Goal: Task Accomplishment & Management: Manage account settings

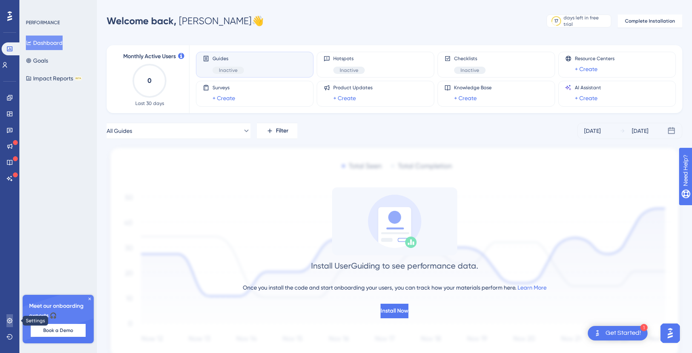
click at [7, 323] on icon at bounding box center [9, 321] width 6 height 6
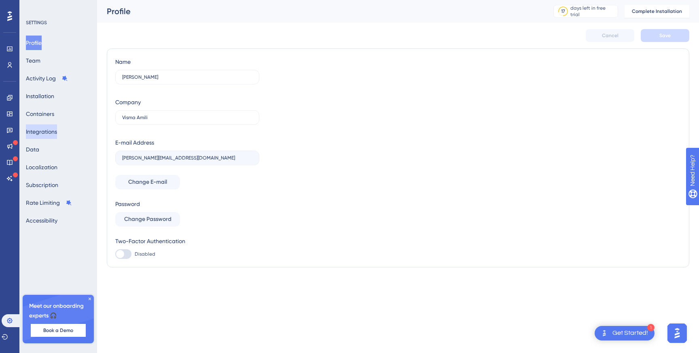
click at [46, 132] on button "Integrations" at bounding box center [41, 132] width 31 height 15
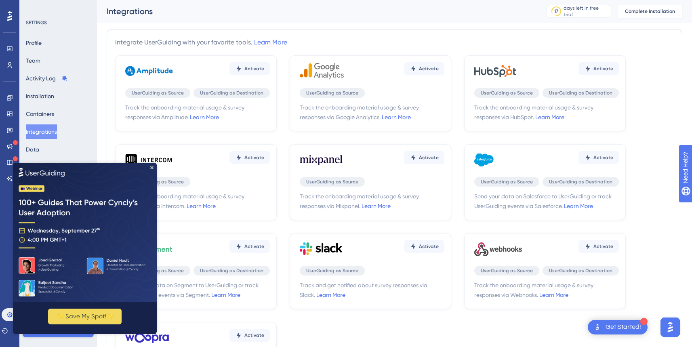
click at [412, 43] on div "Integrate UserGuiding with your favorite tools. Learn More" at bounding box center [394, 43] width 559 height 10
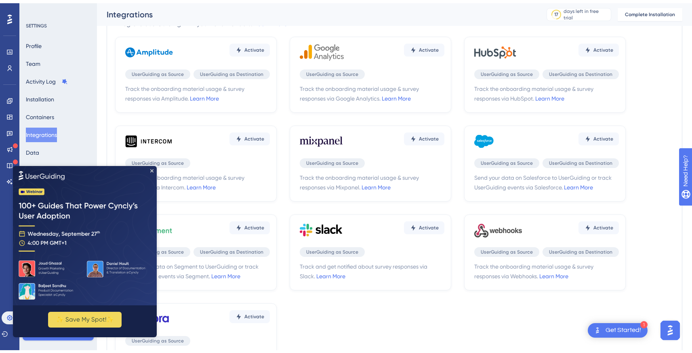
scroll to position [84, 0]
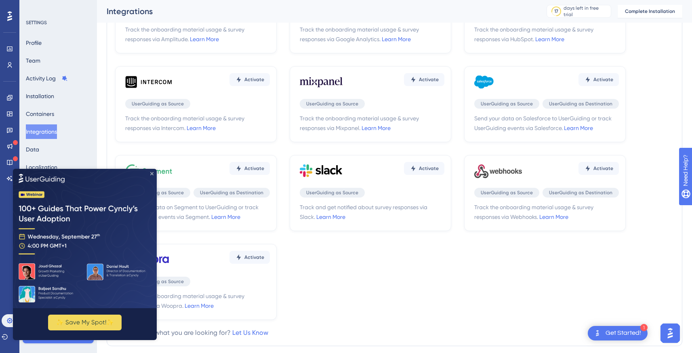
click at [153, 173] on icon "Close Preview" at bounding box center [151, 173] width 3 height 3
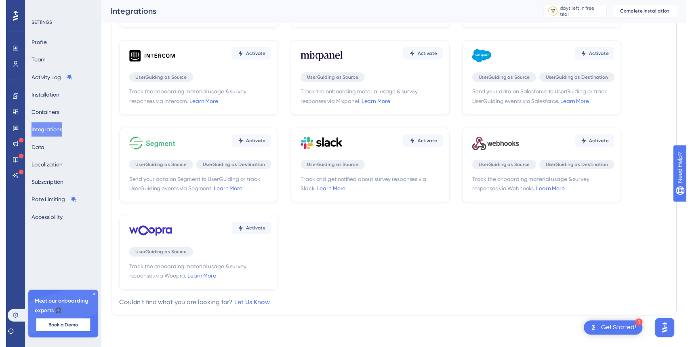
scroll to position [0, 0]
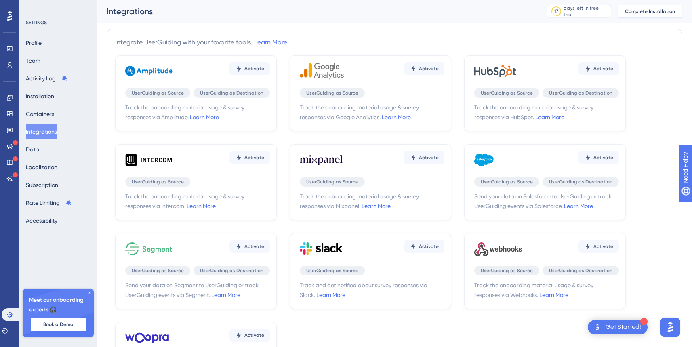
click at [652, 11] on span "Complete Installation" at bounding box center [650, 11] width 50 height 6
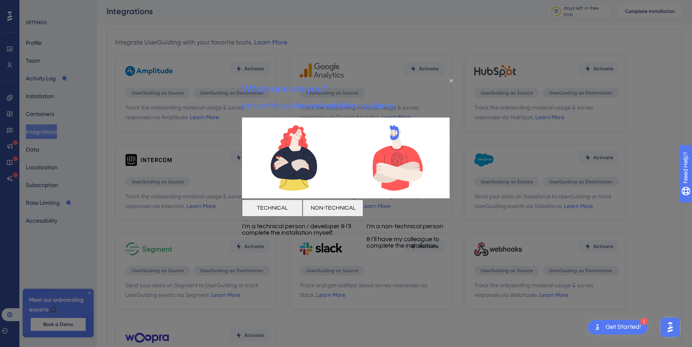
click at [301, 216] on button "TECHNICAL" at bounding box center [272, 207] width 61 height 17
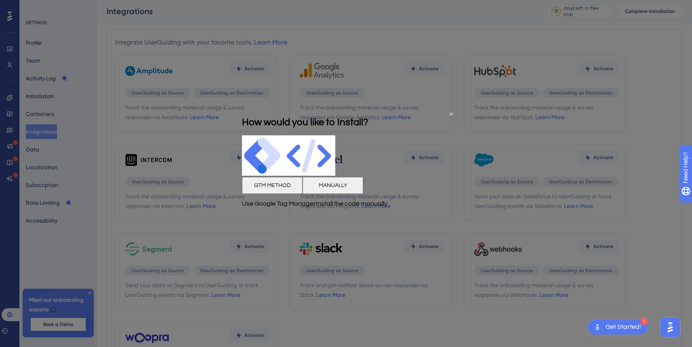
click at [298, 194] on button "GTM METHOD" at bounding box center [272, 185] width 61 height 17
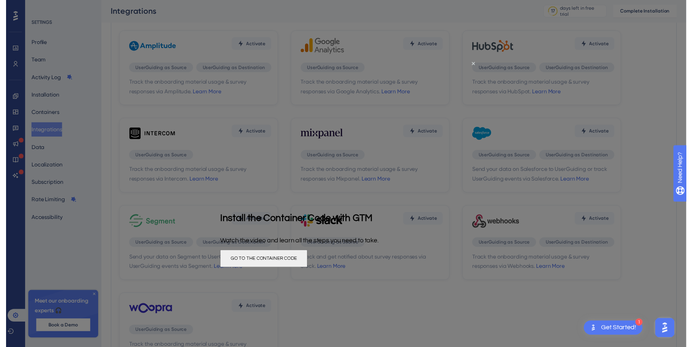
scroll to position [51, 0]
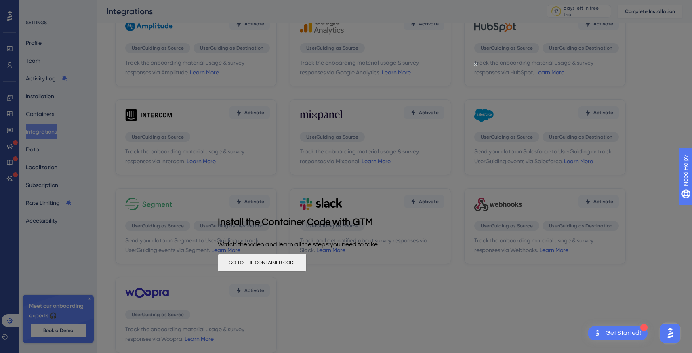
drag, startPoint x: 362, startPoint y: 279, endPoint x: 581, endPoint y: 336, distance: 225.9
click at [307, 272] on button "GO TO THE CONTAINER CODE" at bounding box center [262, 263] width 89 height 18
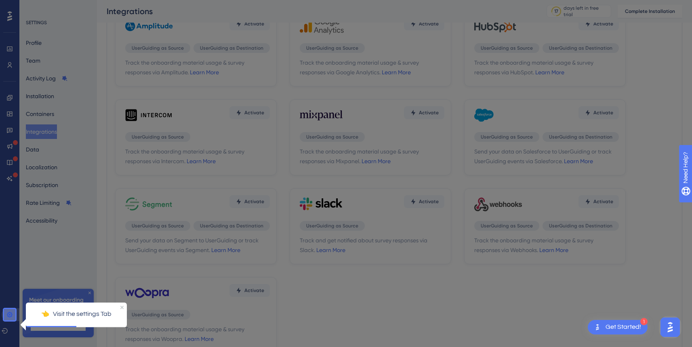
click at [11, 314] on icon at bounding box center [9, 315] width 6 height 6
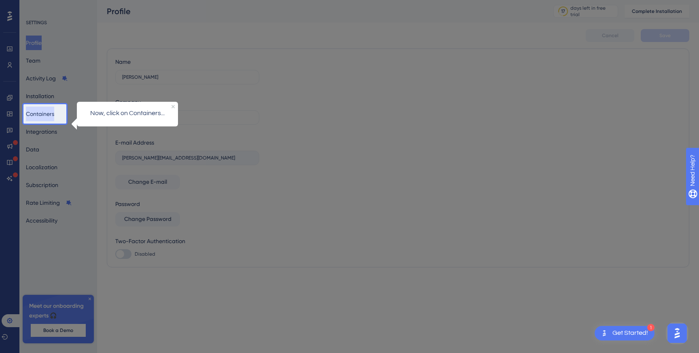
click at [48, 114] on button "Containers" at bounding box center [40, 114] width 28 height 15
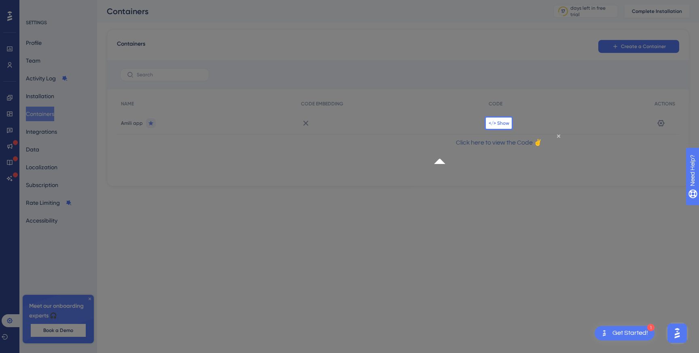
click at [502, 123] on span "</> Show" at bounding box center [498, 123] width 21 height 6
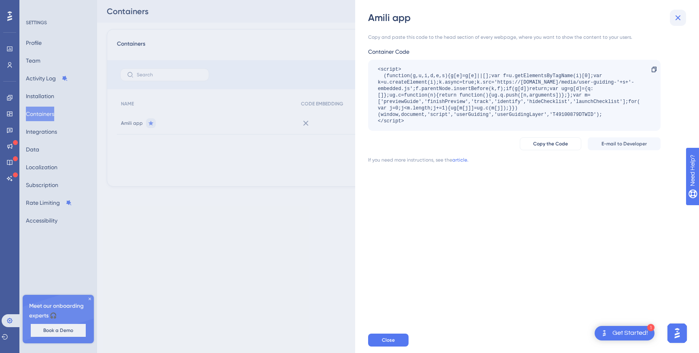
click at [680, 13] on icon at bounding box center [678, 18] width 10 height 10
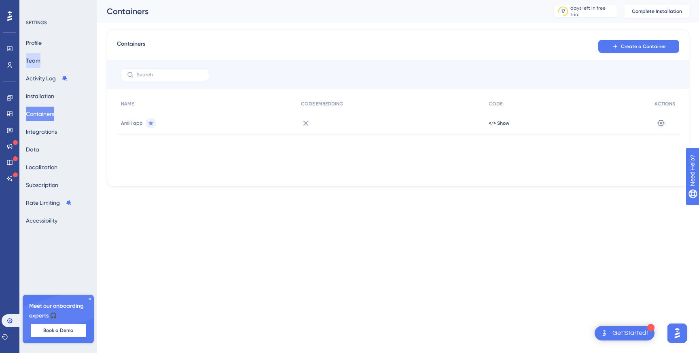
click at [40, 63] on button "Team" at bounding box center [33, 60] width 15 height 15
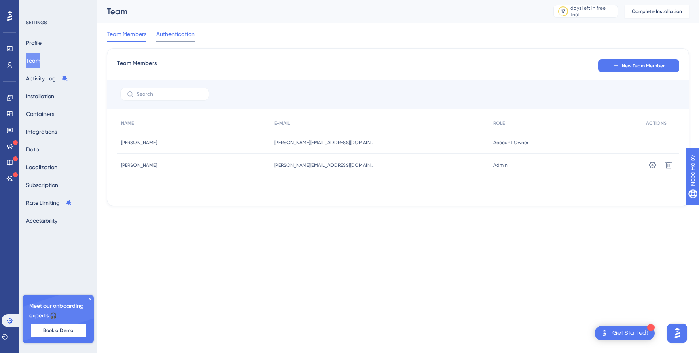
click at [178, 34] on span "Authentication" at bounding box center [175, 34] width 38 height 10
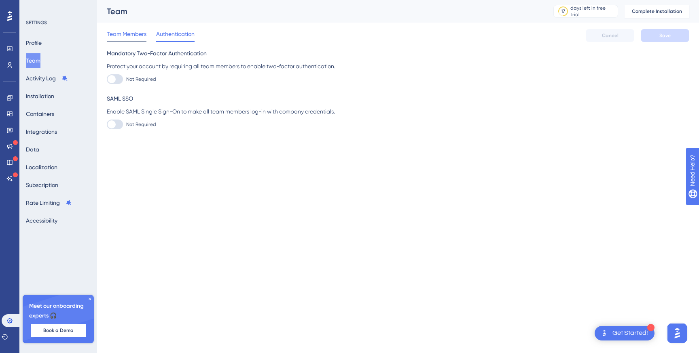
click at [133, 34] on span "Team Members" at bounding box center [127, 34] width 40 height 10
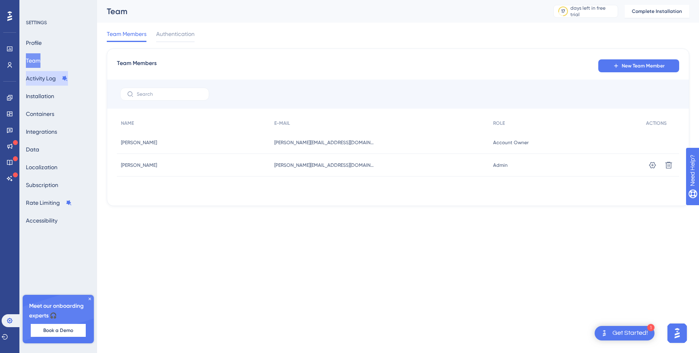
click at [32, 78] on button "Activity Log" at bounding box center [47, 78] width 42 height 15
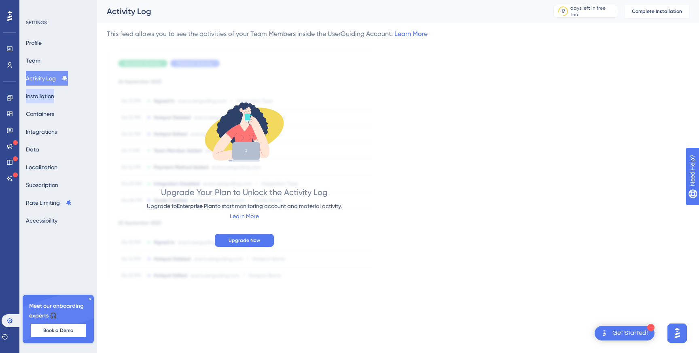
click at [40, 99] on button "Installation" at bounding box center [40, 96] width 28 height 15
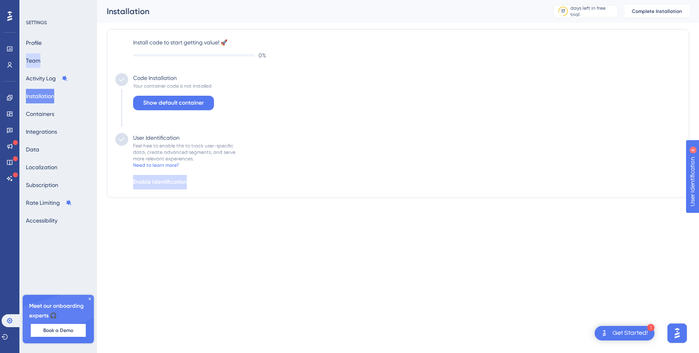
click at [39, 56] on button "Team" at bounding box center [33, 60] width 15 height 15
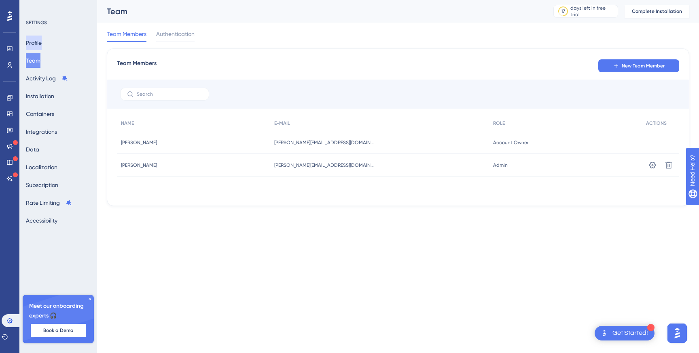
click at [42, 40] on button "Profile" at bounding box center [34, 43] width 16 height 15
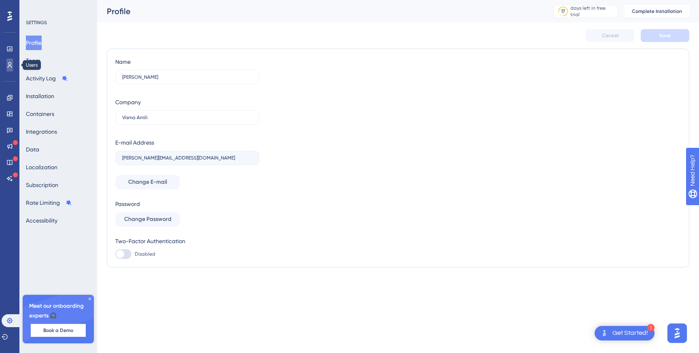
click at [7, 64] on icon at bounding box center [9, 65] width 6 height 6
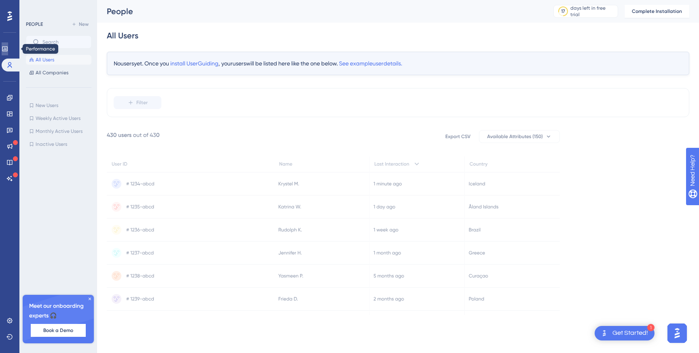
click at [8, 48] on icon at bounding box center [5, 49] width 6 height 6
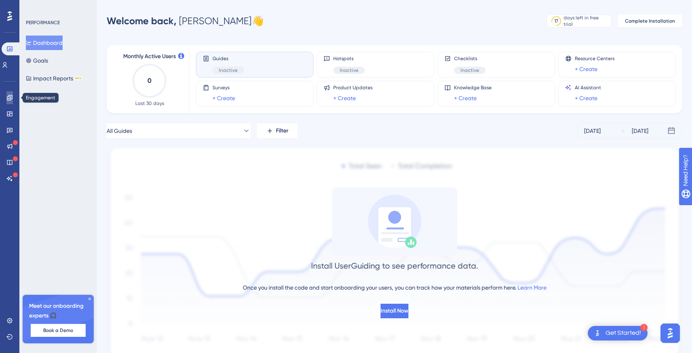
click at [8, 100] on icon at bounding box center [9, 98] width 6 height 6
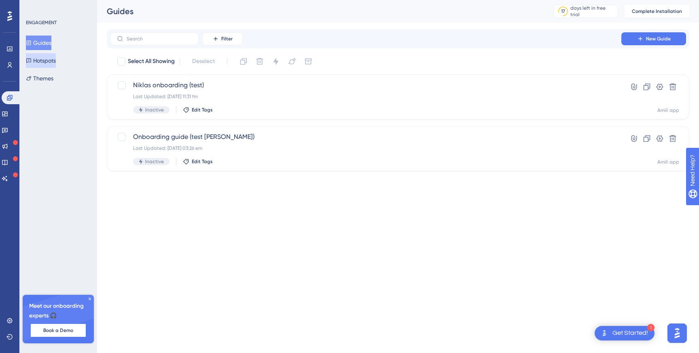
click at [52, 61] on button "Hotspots" at bounding box center [41, 60] width 30 height 15
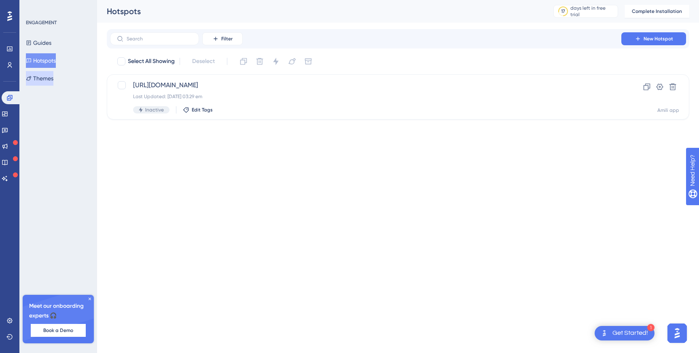
click at [47, 80] on button "Themes" at bounding box center [39, 78] width 27 height 15
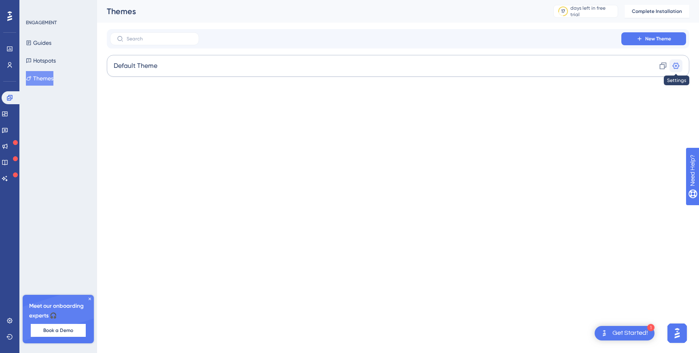
click at [674, 68] on icon at bounding box center [675, 66] width 8 height 8
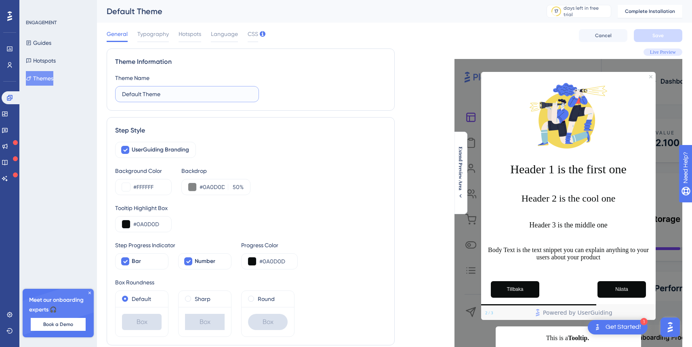
click at [159, 92] on input "Default Theme" at bounding box center [187, 94] width 130 height 9
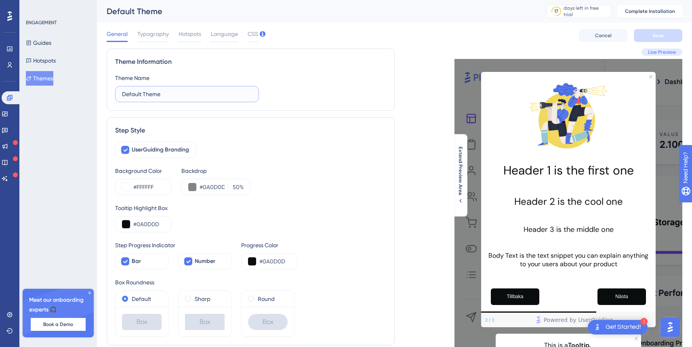
click at [159, 92] on input "Default Theme" at bounding box center [187, 94] width 130 height 9
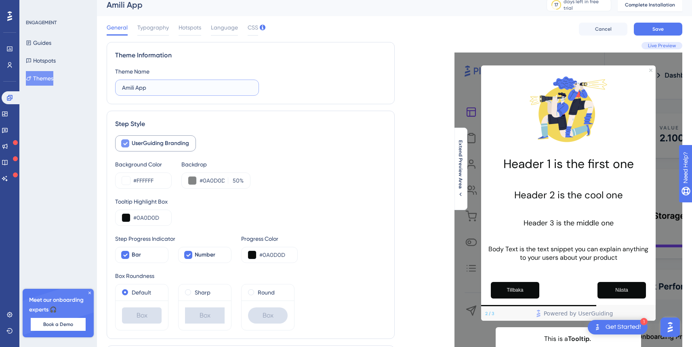
type input "Amili App"
click at [129, 144] on div at bounding box center [125, 143] width 8 height 8
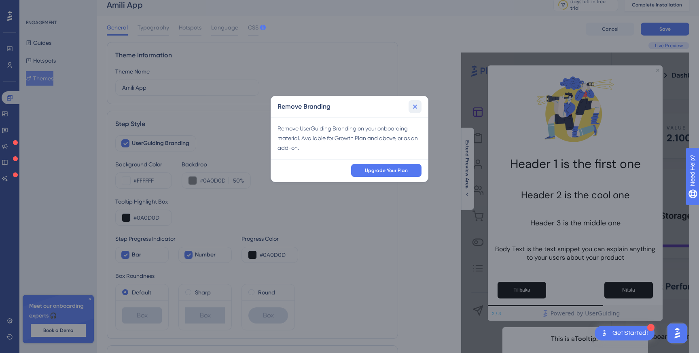
click at [416, 108] on icon at bounding box center [415, 107] width 8 height 8
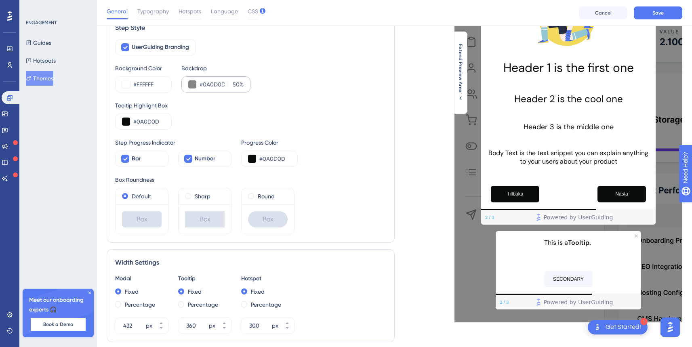
scroll to position [123, 0]
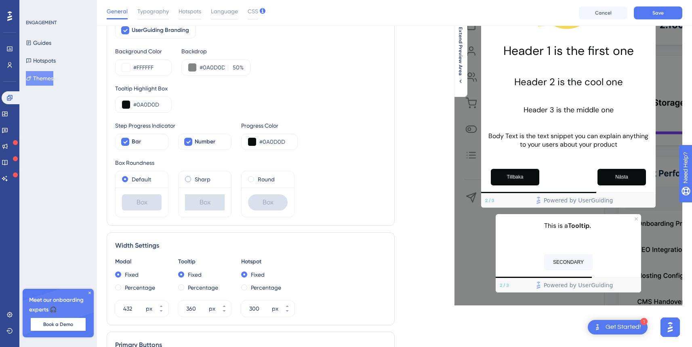
click at [192, 178] on div "Sharp" at bounding box center [205, 180] width 40 height 10
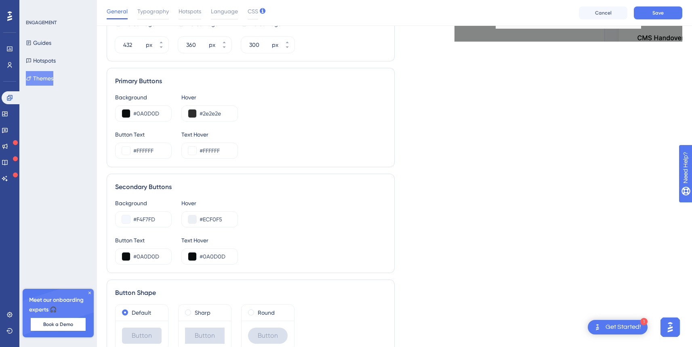
scroll to position [431, 0]
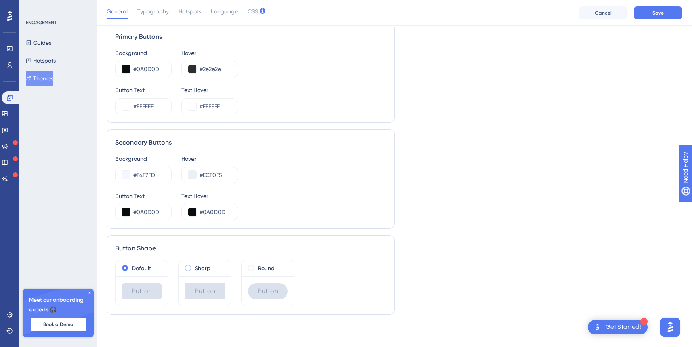
click at [188, 266] on span at bounding box center [188, 268] width 6 height 6
click at [194, 266] on input "radio" at bounding box center [194, 266] width 0 height 0
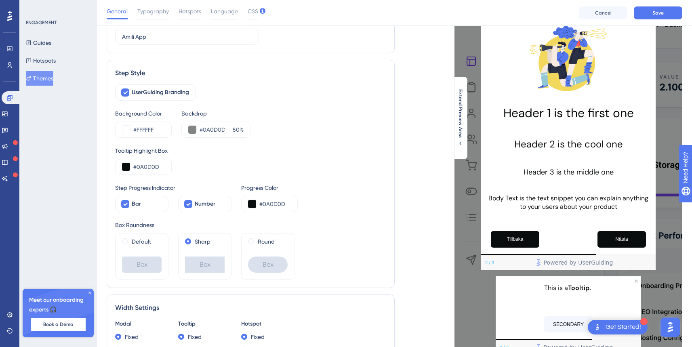
scroll to position [42, 1]
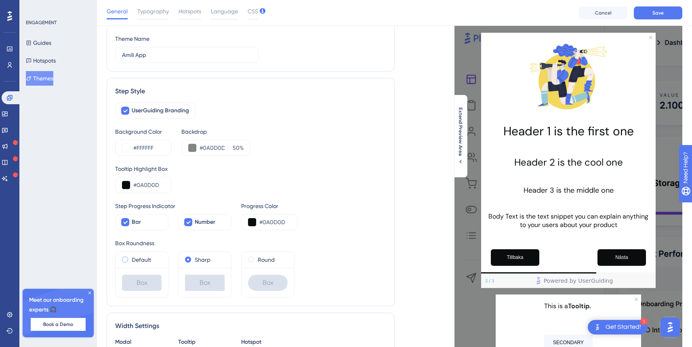
click at [144, 258] on label "Default" at bounding box center [141, 260] width 19 height 10
click at [193, 258] on div "Sharp" at bounding box center [205, 260] width 40 height 10
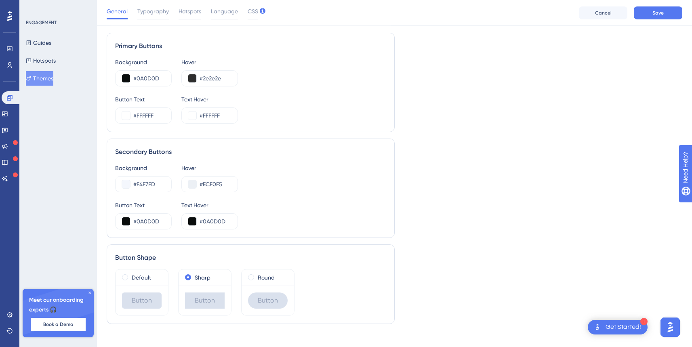
scroll to position [431, 1]
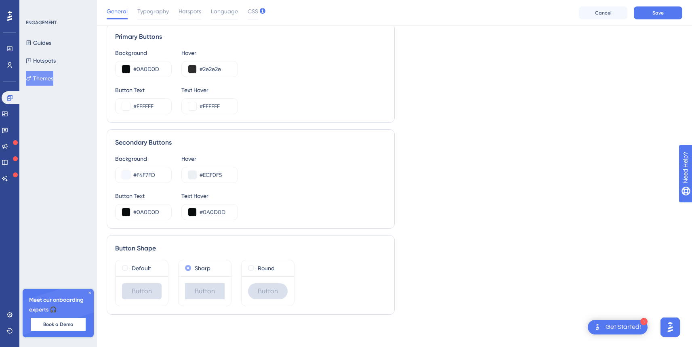
click at [195, 268] on label "Sharp" at bounding box center [203, 269] width 16 height 10
click at [253, 271] on div "Round" at bounding box center [268, 269] width 40 height 10
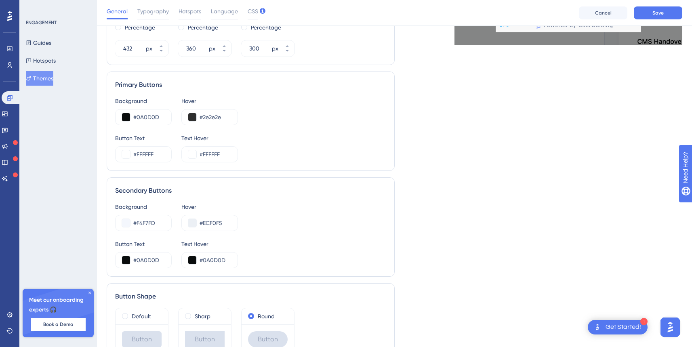
scroll to position [431, 2]
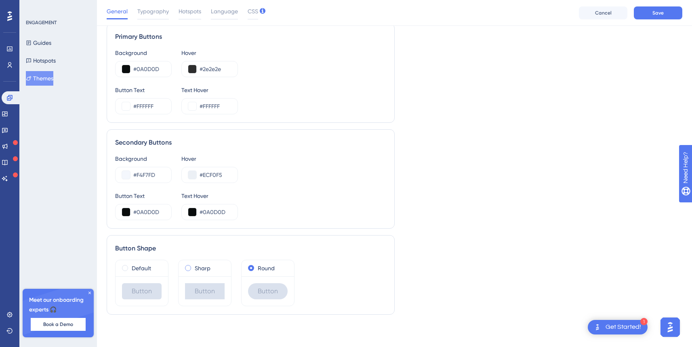
click at [207, 268] on label "Sharp" at bounding box center [203, 269] width 16 height 10
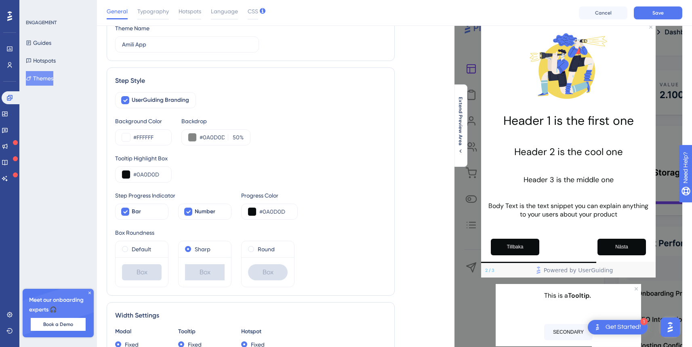
scroll to position [0, 2]
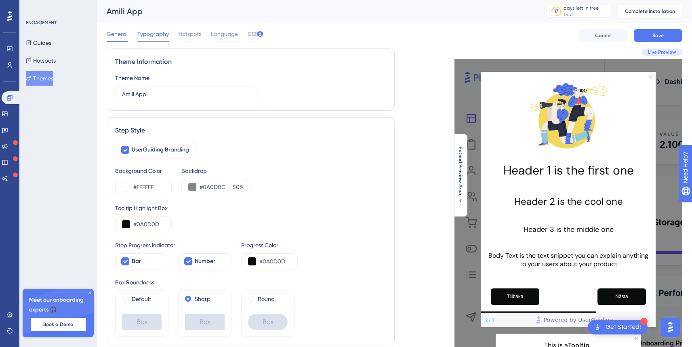
click at [149, 36] on span "Typography" at bounding box center [153, 34] width 32 height 10
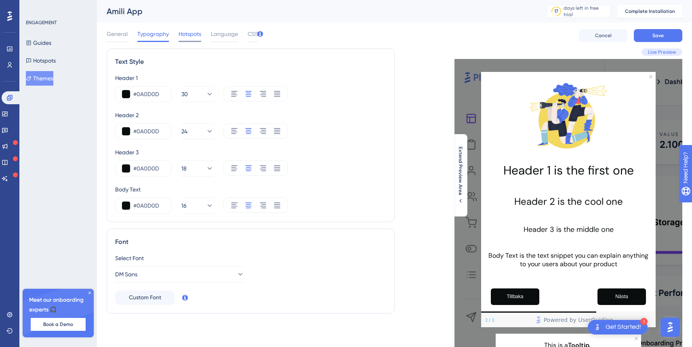
click at [184, 38] on span "Hotspots" at bounding box center [190, 34] width 23 height 10
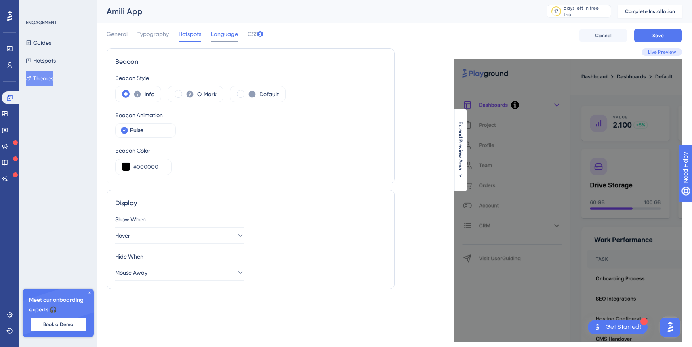
click at [225, 38] on span "Language" at bounding box center [224, 34] width 27 height 10
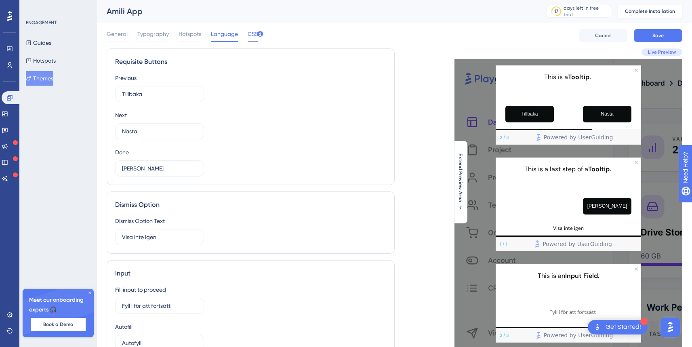
click at [249, 34] on span "CSS" at bounding box center [253, 34] width 11 height 10
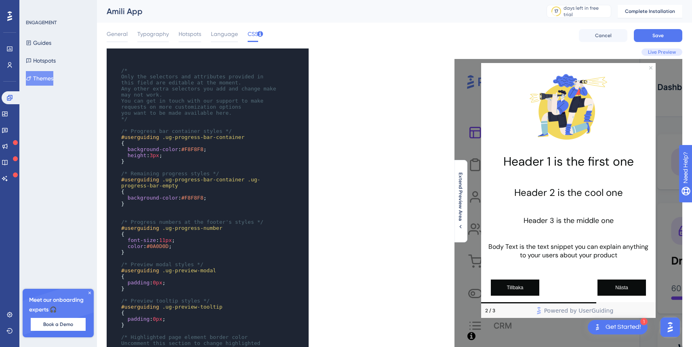
scroll to position [0, 0]
click at [225, 37] on span "Language" at bounding box center [224, 34] width 27 height 10
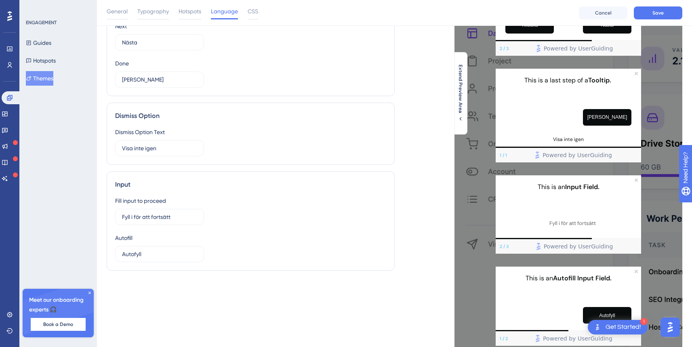
scroll to position [130, 2]
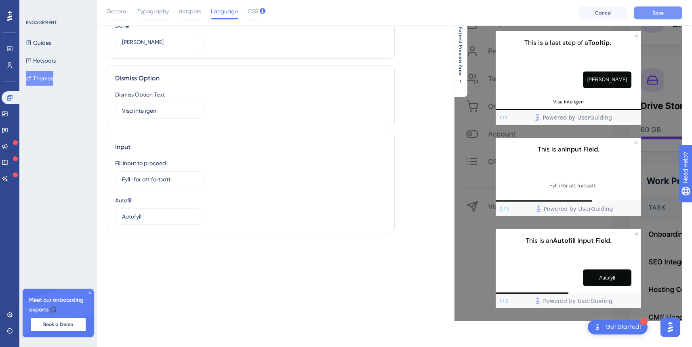
click at [664, 11] on button "Save" at bounding box center [658, 12] width 49 height 13
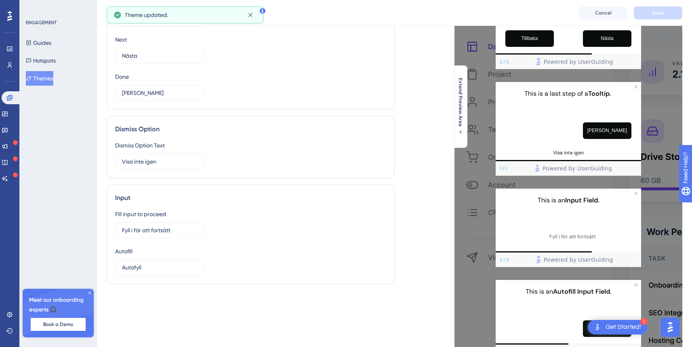
scroll to position [0, 2]
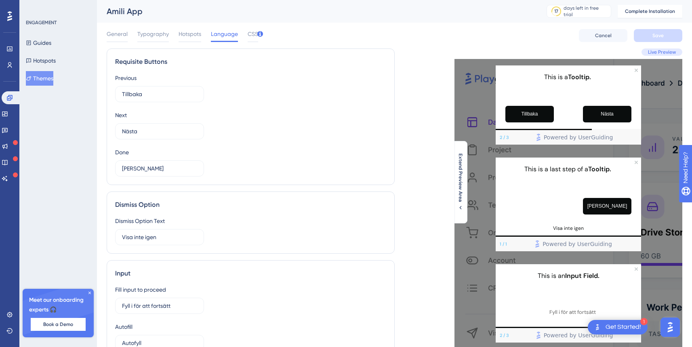
click at [251, 19] on div "Amili App 17 days left in free trial Click to see upgrade options Complete Inst…" at bounding box center [394, 11] width 595 height 23
click at [119, 34] on span "General" at bounding box center [117, 34] width 21 height 10
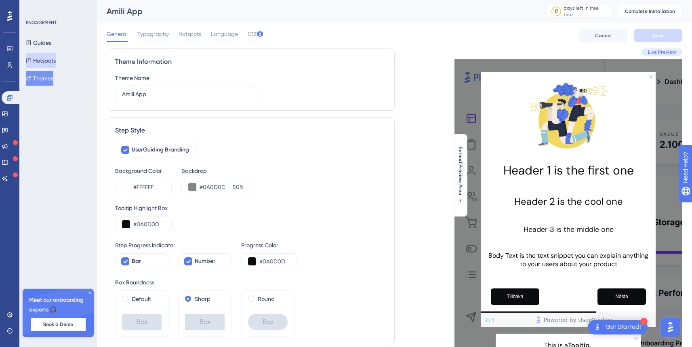
click at [51, 59] on button "Hotspots" at bounding box center [41, 60] width 30 height 15
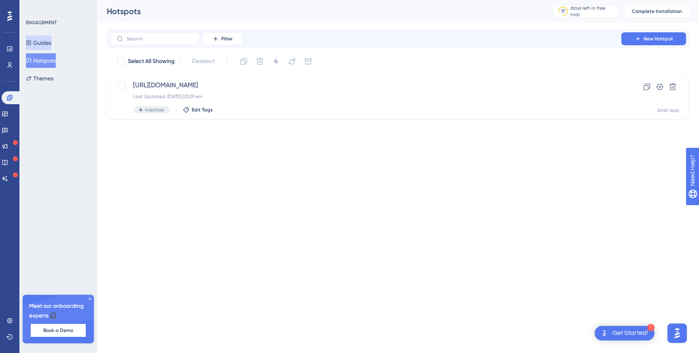
click at [47, 43] on button "Guides" at bounding box center [38, 43] width 25 height 15
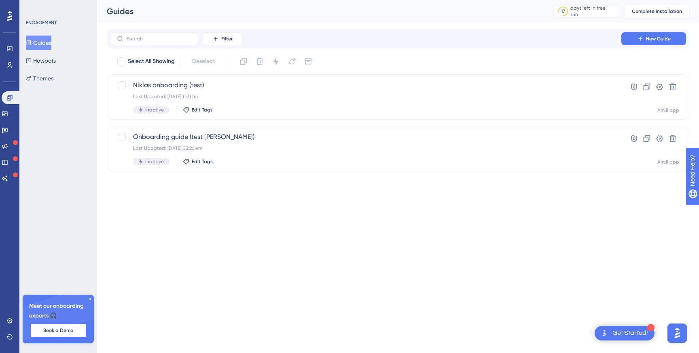
click at [89, 298] on icon at bounding box center [90, 299] width 2 height 2
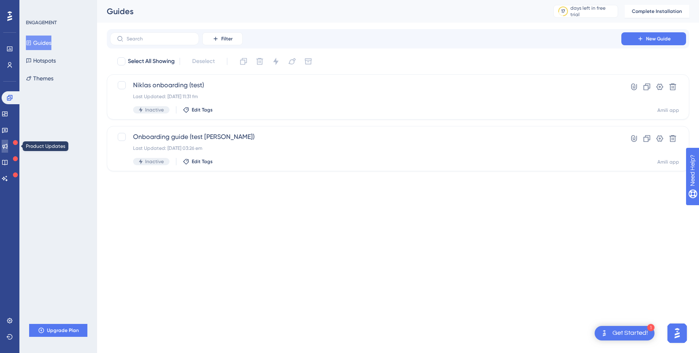
click at [8, 148] on icon at bounding box center [5, 146] width 6 height 6
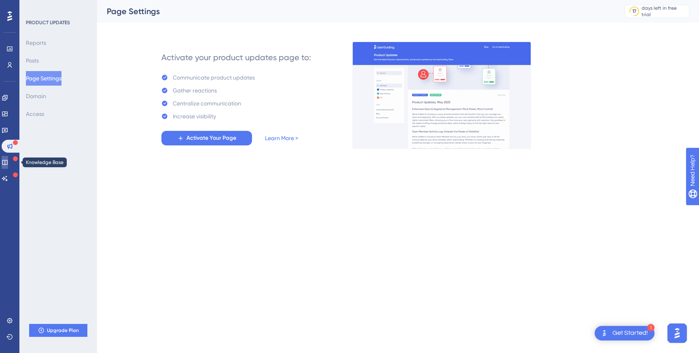
click at [8, 163] on icon at bounding box center [5, 162] width 6 height 6
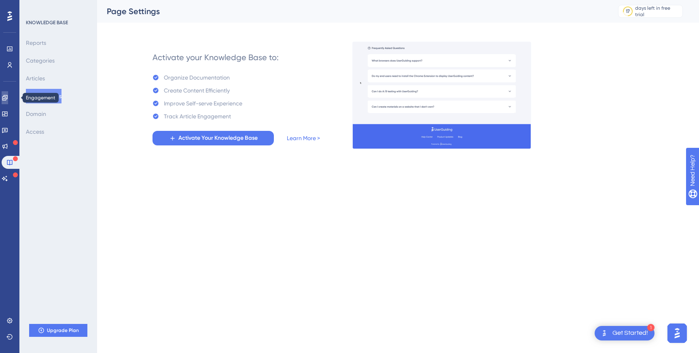
click at [8, 99] on icon at bounding box center [5, 98] width 6 height 6
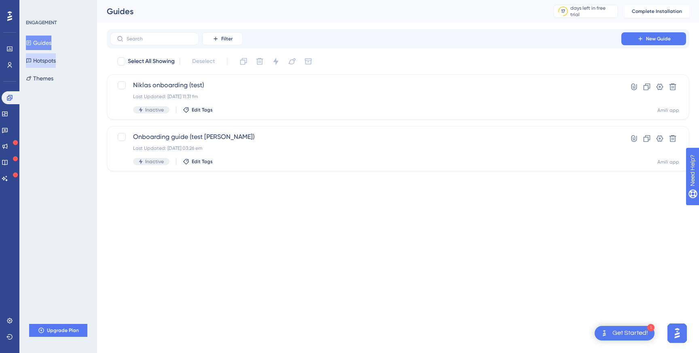
click at [50, 59] on button "Hotspots" at bounding box center [41, 60] width 30 height 15
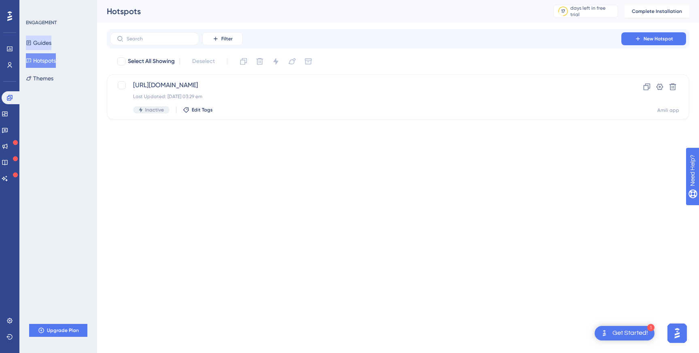
click at [50, 41] on button "Guides" at bounding box center [38, 43] width 25 height 15
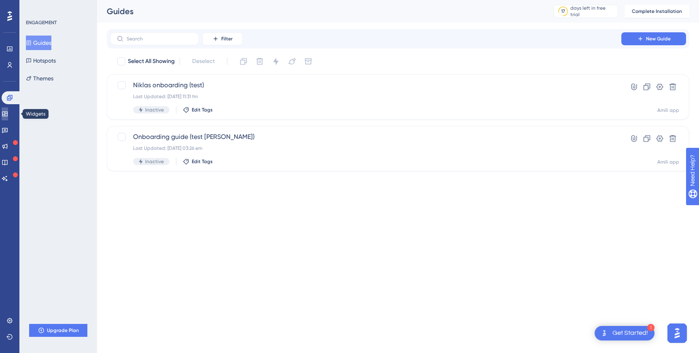
click at [7, 116] on icon at bounding box center [4, 114] width 5 height 5
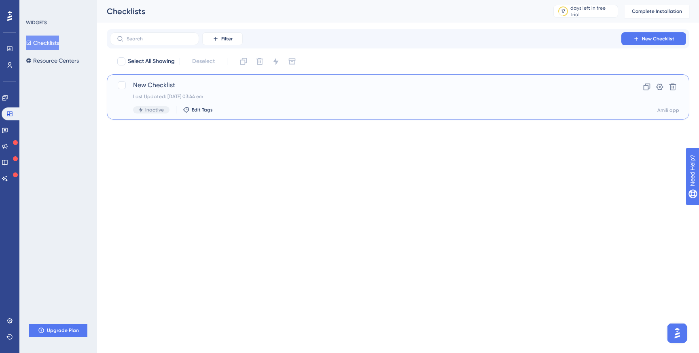
click at [222, 94] on div "Last Updated: 23 apr. 2025 03:44 em" at bounding box center [365, 96] width 465 height 6
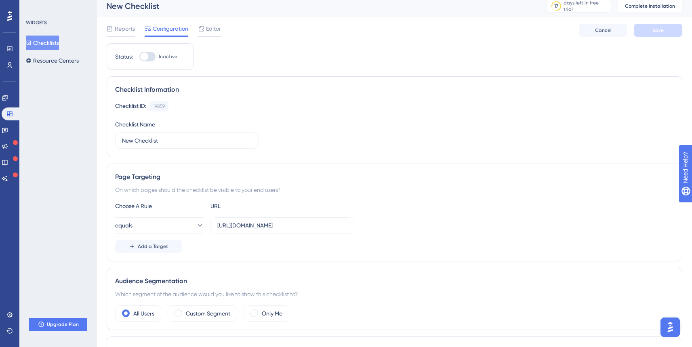
scroll to position [0, 0]
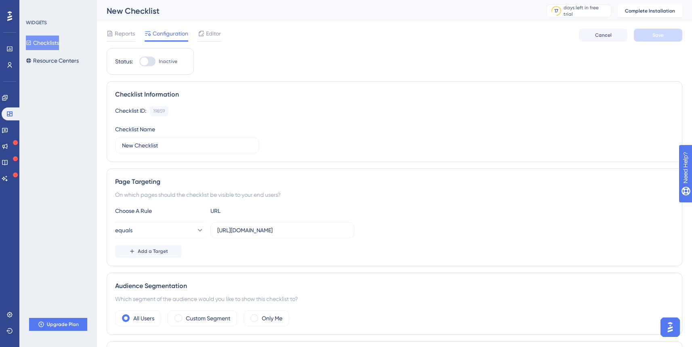
click at [146, 62] on div at bounding box center [144, 61] width 8 height 8
click at [139, 62] on input "Inactive" at bounding box center [139, 61] width 0 height 0
checkbox input "false"
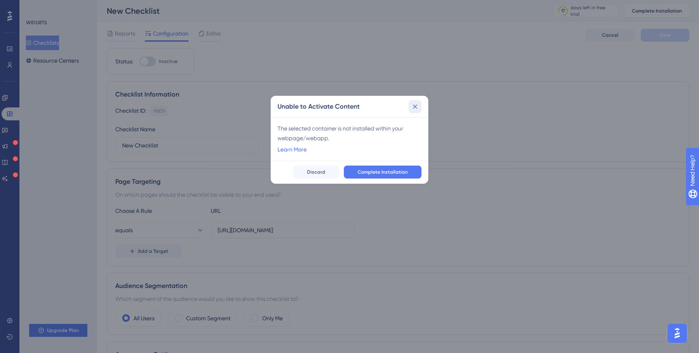
click at [411, 106] on icon at bounding box center [415, 107] width 8 height 8
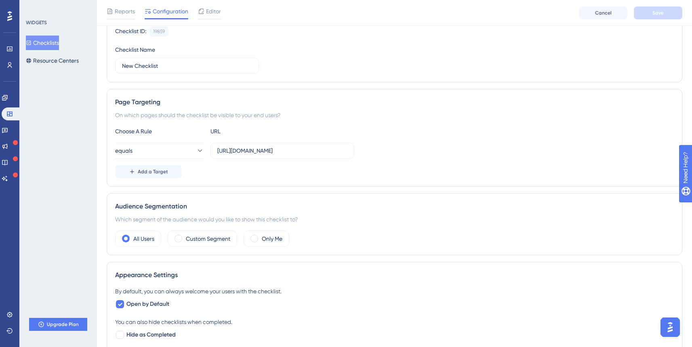
scroll to position [82, 0]
click at [196, 152] on icon at bounding box center [200, 152] width 8 height 8
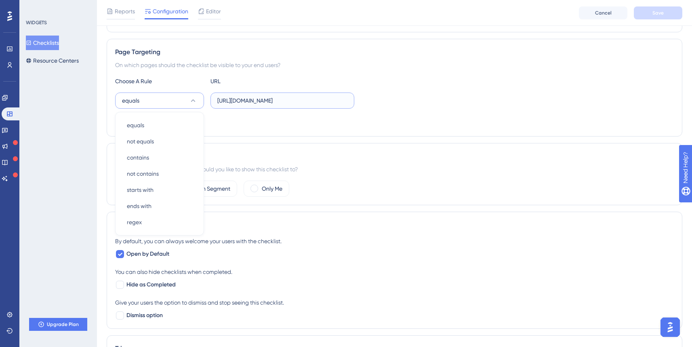
click at [334, 103] on input "https://app-stage.amili.se/" at bounding box center [282, 100] width 130 height 9
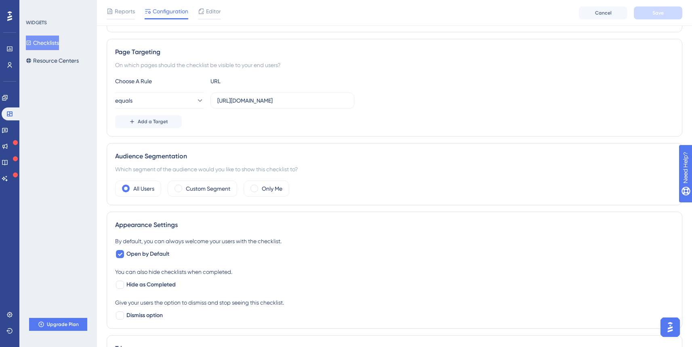
click at [343, 66] on div "On which pages should the checklist be visible to your end users?" at bounding box center [394, 65] width 559 height 10
click at [334, 65] on div "On which pages should the checklist be visible to your end users?" at bounding box center [394, 65] width 559 height 10
click at [193, 92] on div "Choose A Rule URL equals https://app-stage.amili.se/ Add a Target" at bounding box center [394, 102] width 559 height 52
click at [196, 98] on icon at bounding box center [200, 101] width 8 height 8
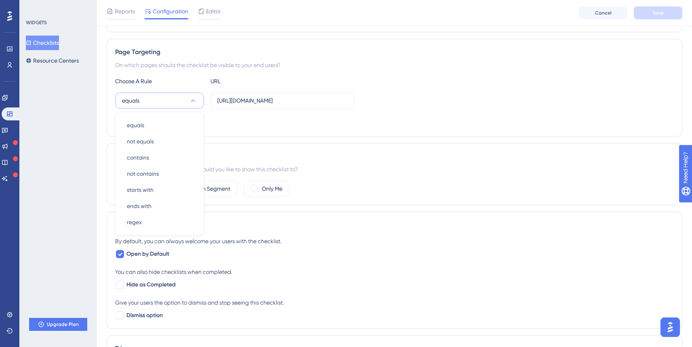
click at [274, 71] on div "Page Targeting On which pages should the checklist be visible to your end users…" at bounding box center [395, 88] width 576 height 98
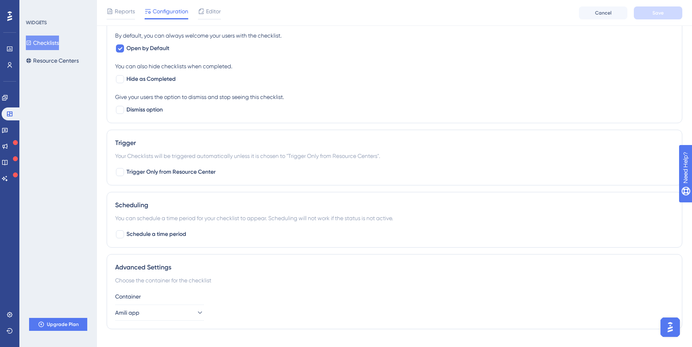
scroll to position [354, 0]
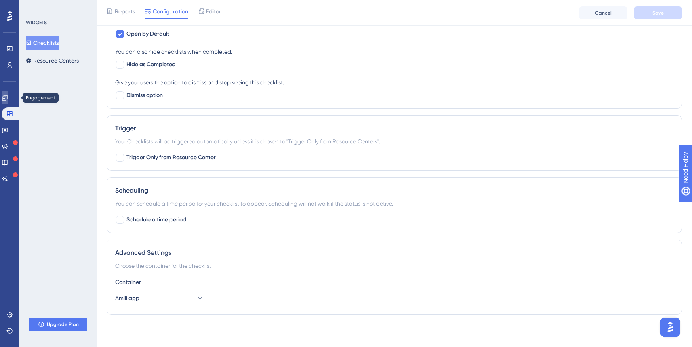
click at [7, 98] on icon at bounding box center [4, 97] width 5 height 5
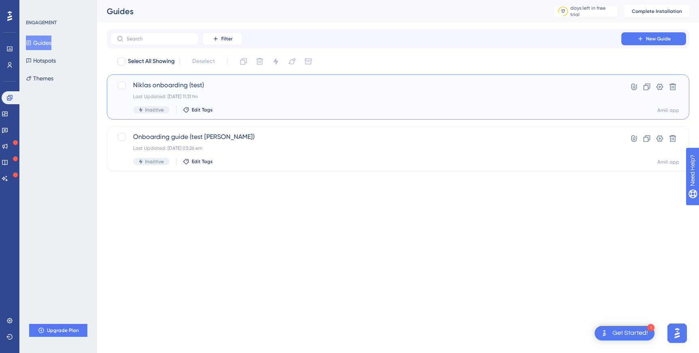
click at [206, 86] on span "Niklas onboarding (test)" at bounding box center [365, 85] width 465 height 10
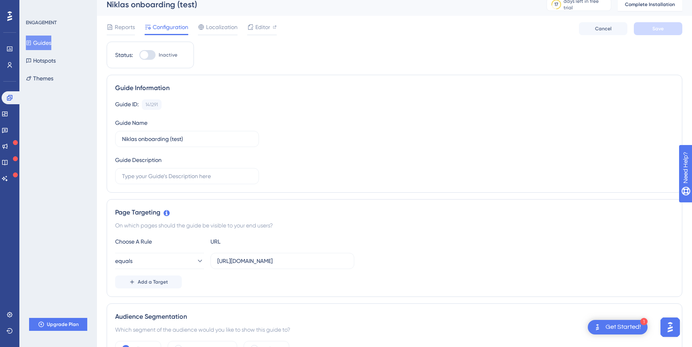
scroll to position [3, 0]
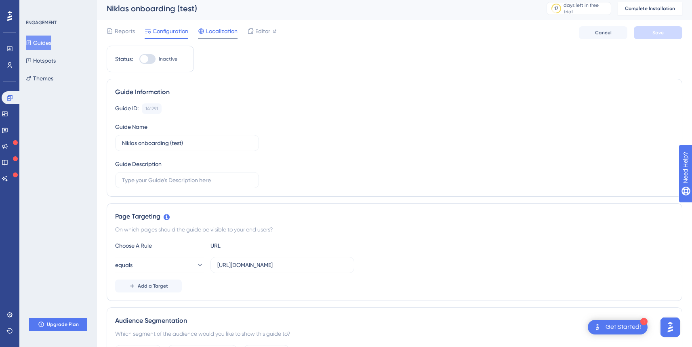
click at [219, 36] on div "Localization" at bounding box center [218, 32] width 40 height 13
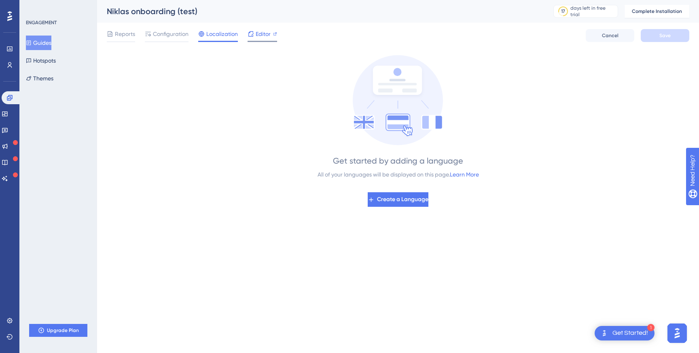
click at [250, 37] on icon at bounding box center [250, 34] width 6 height 6
